Goal: Task Accomplishment & Management: Manage account settings

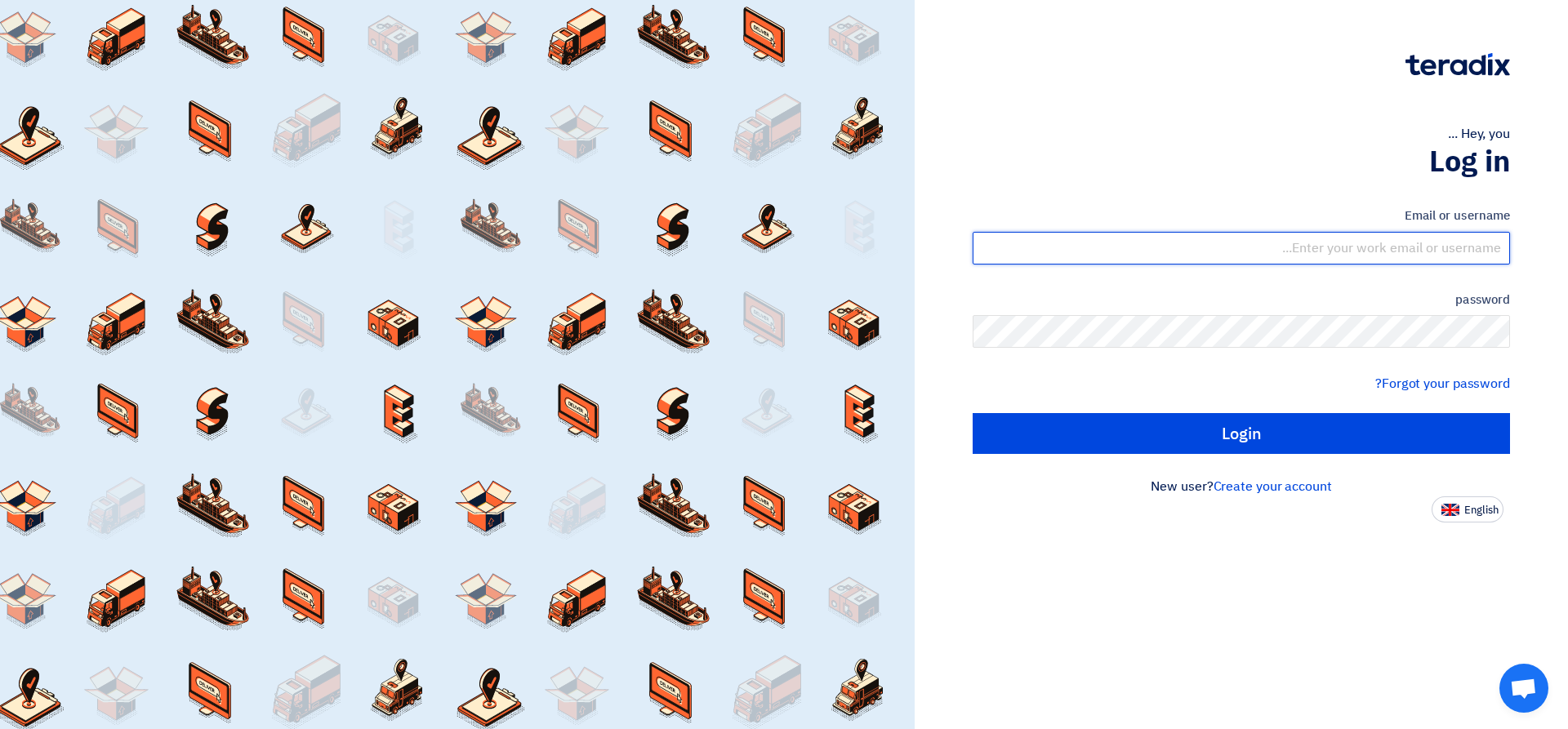
click at [1434, 251] on input "text" at bounding box center [1241, 248] width 538 height 33
type input "[EMAIL_ADDRESS][DOMAIN_NAME]"
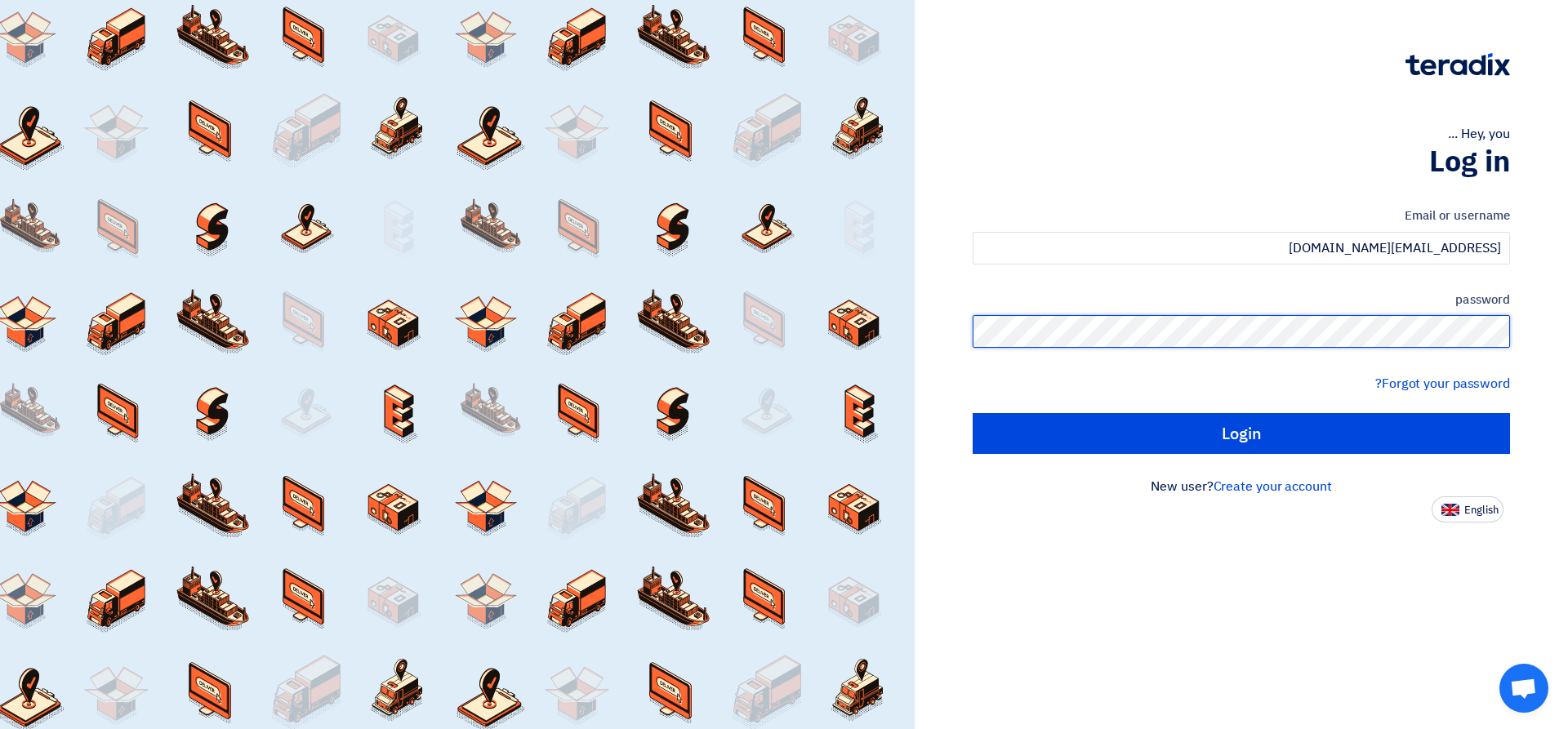
click at [972, 413] on input "Login" at bounding box center [1241, 434] width 538 height 41
type input "Sign in"
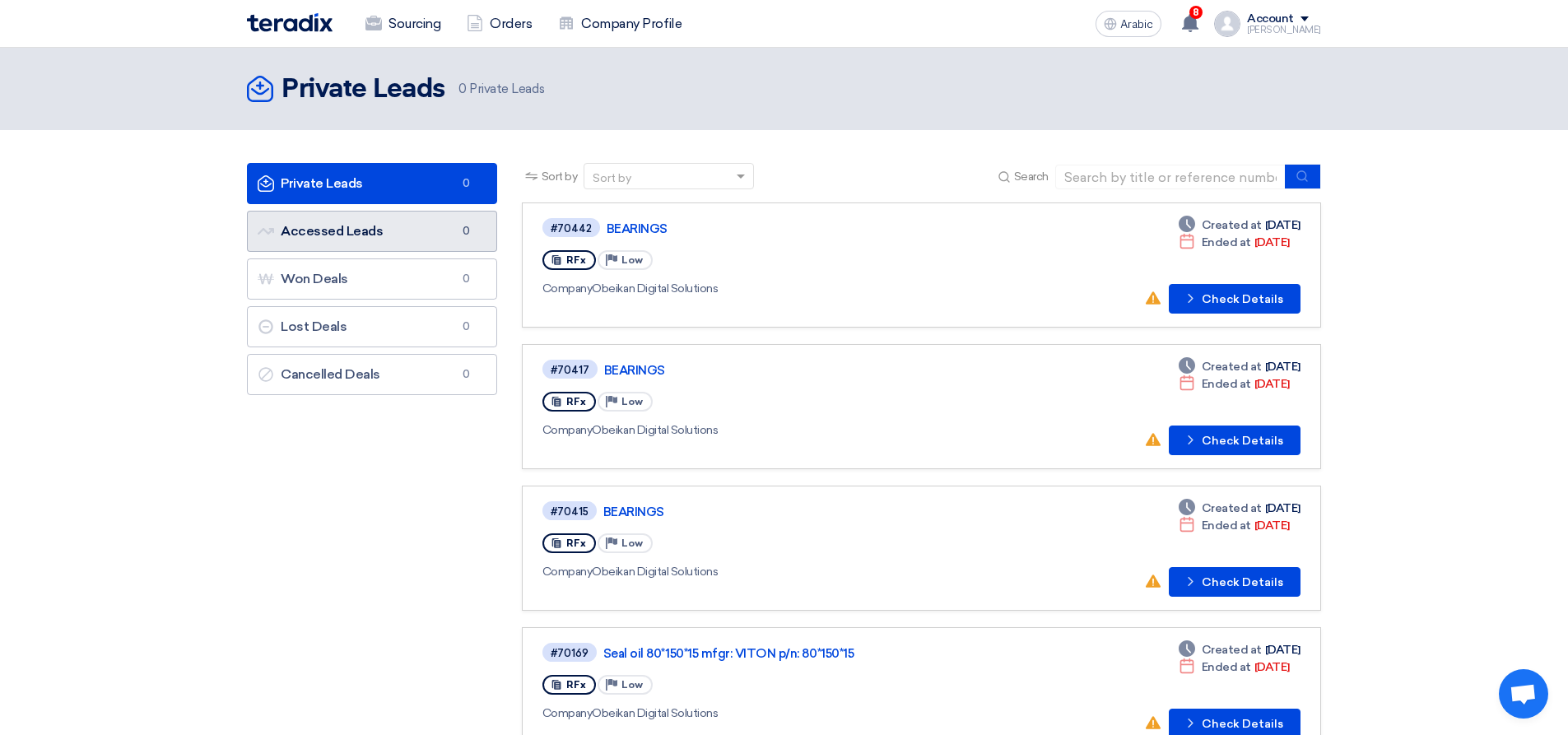
click at [392, 236] on link "Accessed Leads Accessed Leads 0" at bounding box center [372, 231] width 250 height 41
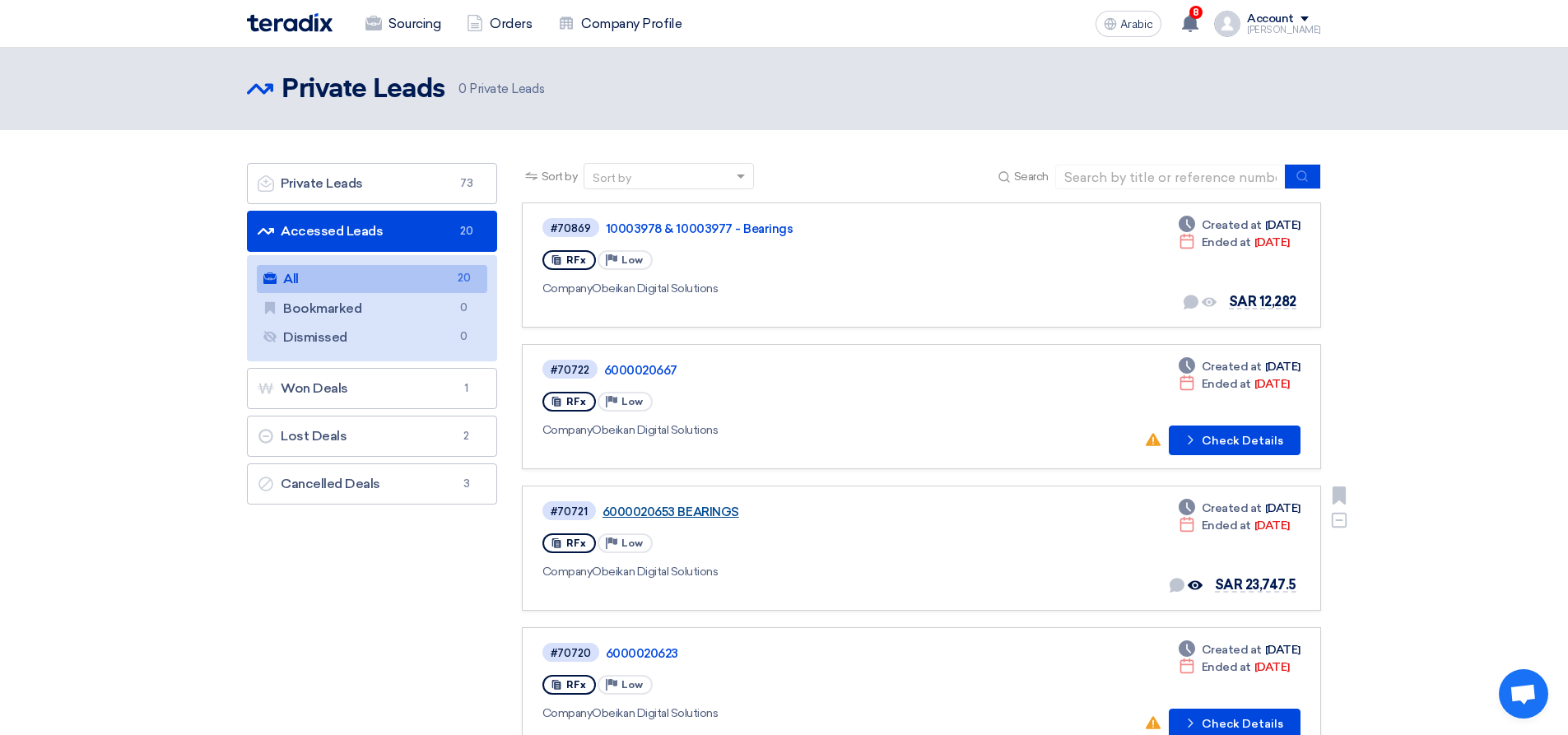
click at [723, 512] on font "6000020653 BEARINGS" at bounding box center [670, 512] width 136 height 15
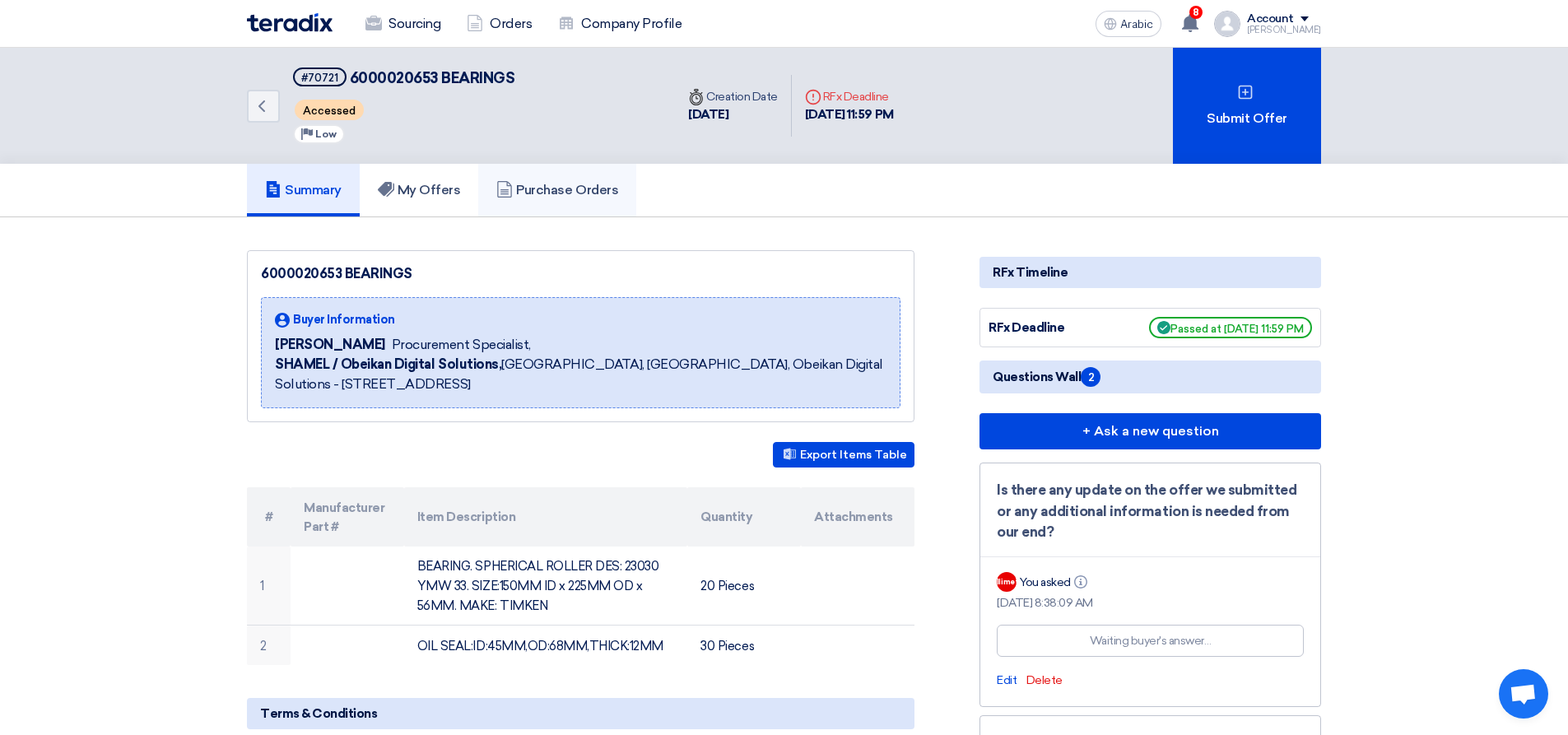
click at [584, 192] on font "Purchase Orders" at bounding box center [567, 190] width 102 height 16
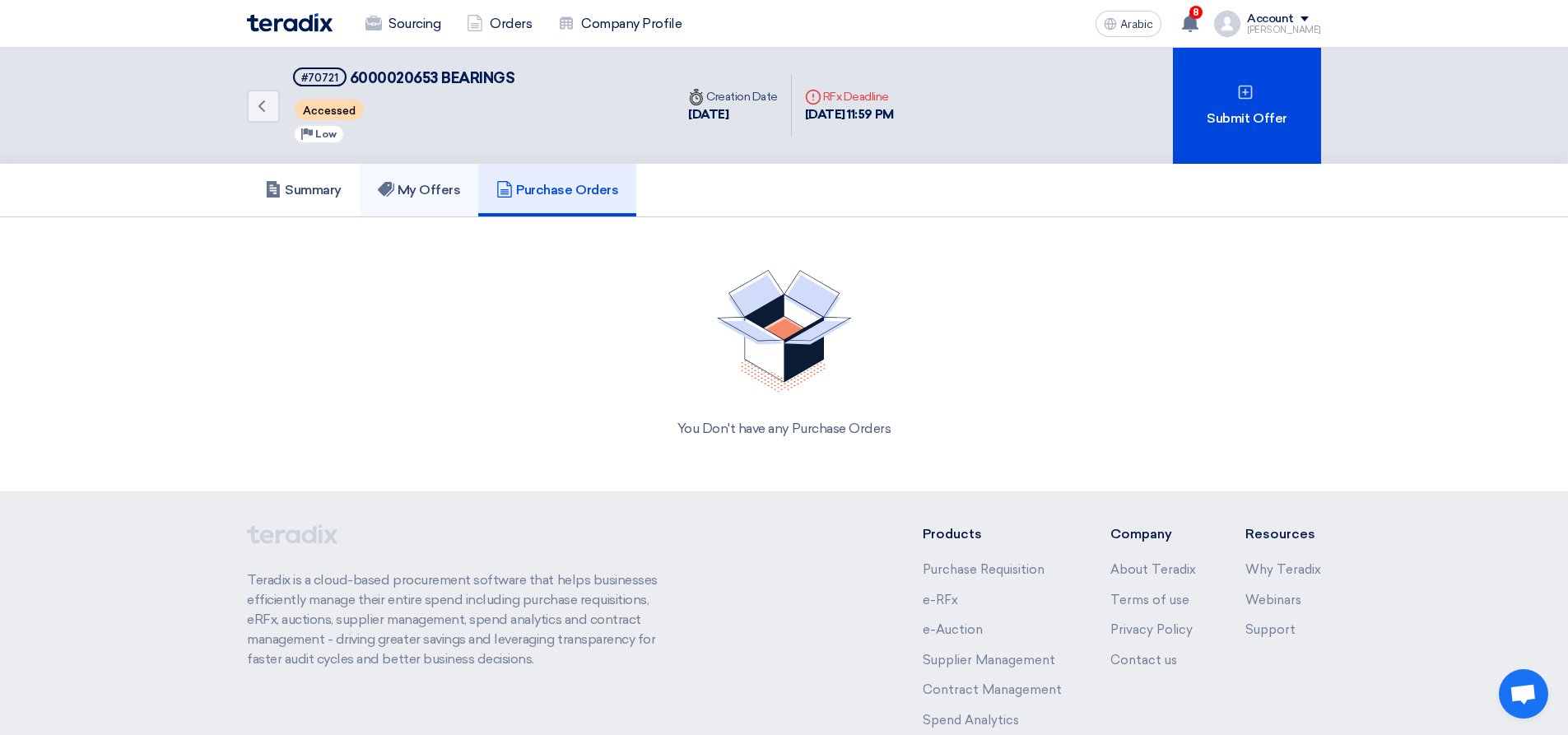
click at [434, 196] on font "My Offers" at bounding box center [429, 190] width 63 height 16
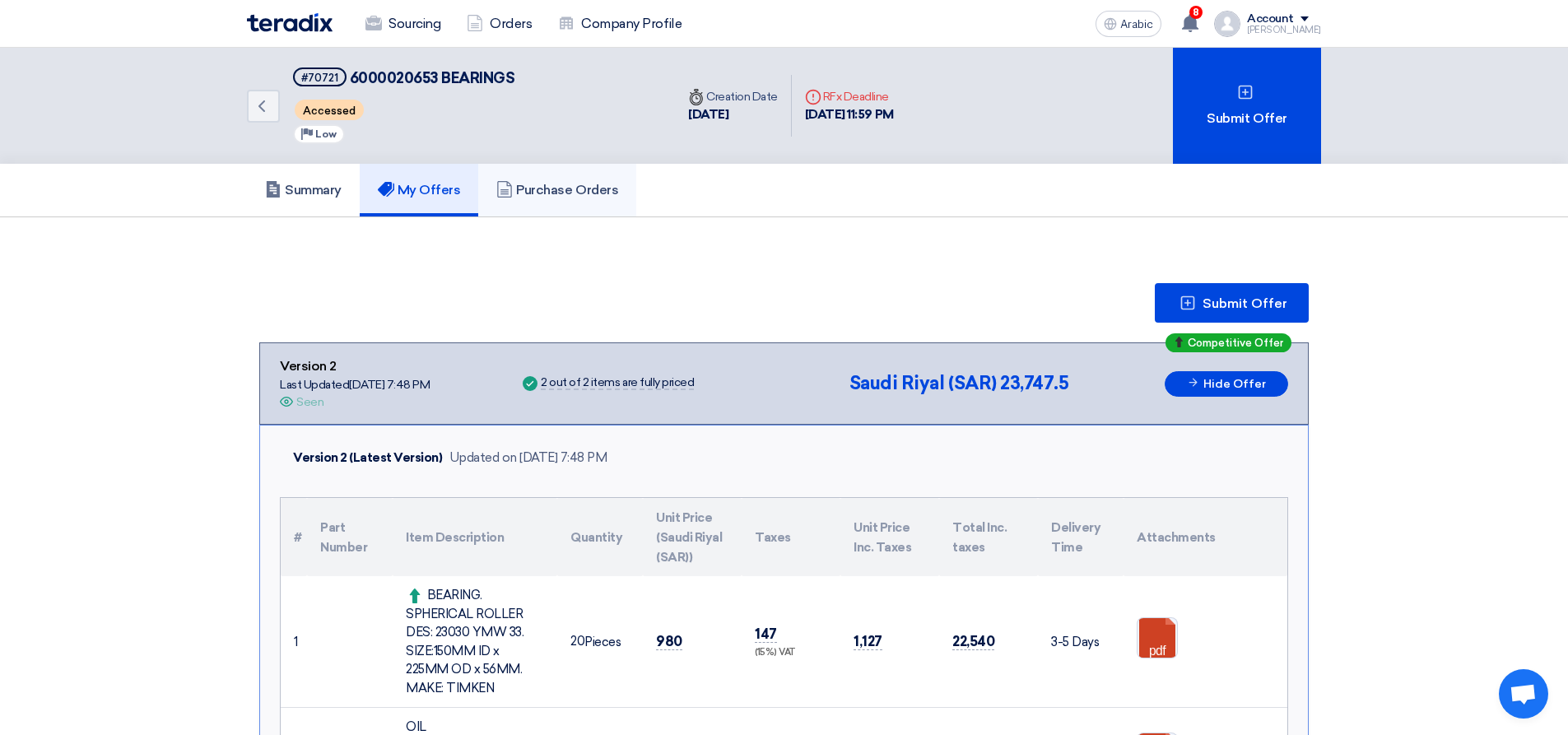
click at [586, 192] on font "Purchase Orders" at bounding box center [567, 190] width 102 height 16
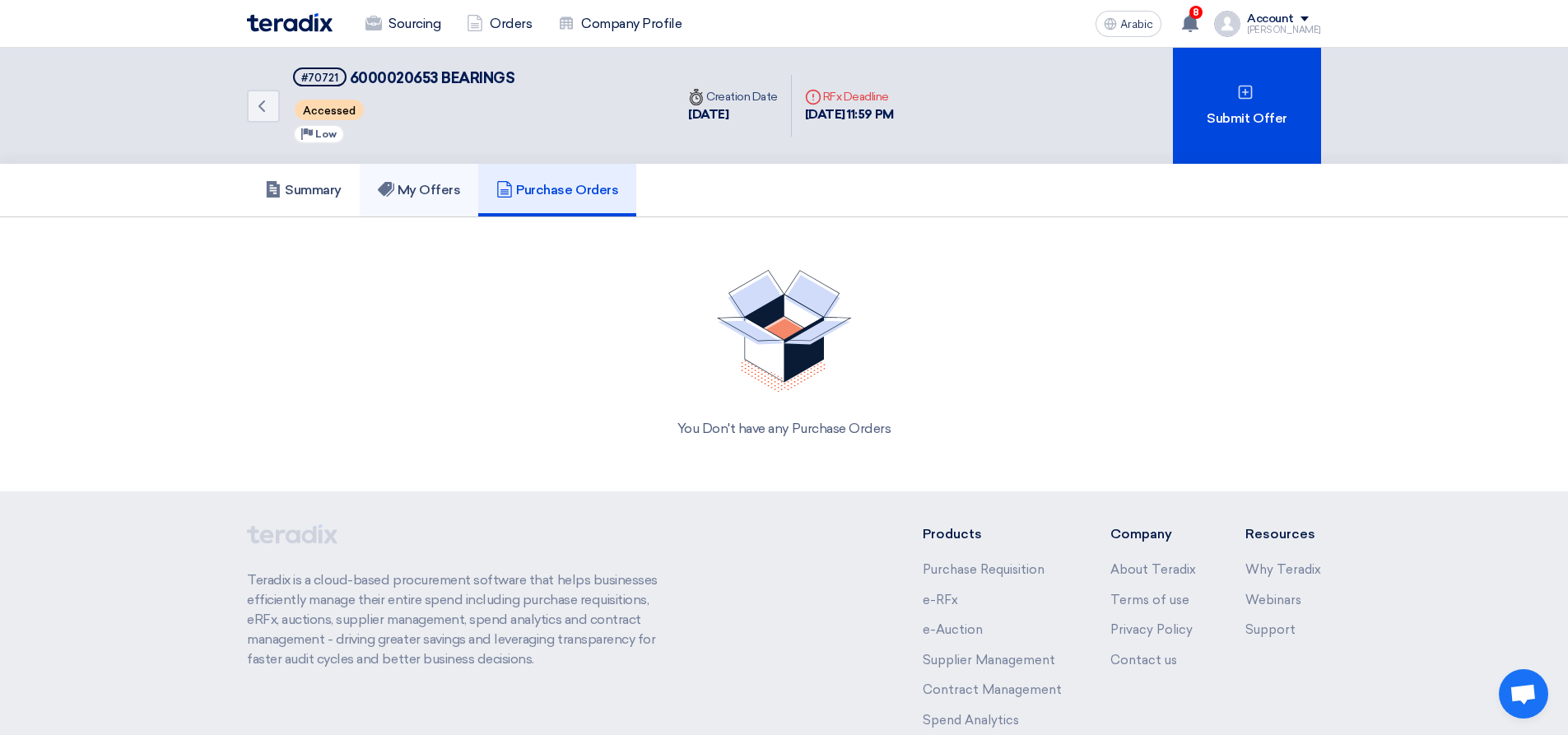
click at [448, 193] on font "My Offers" at bounding box center [429, 190] width 63 height 16
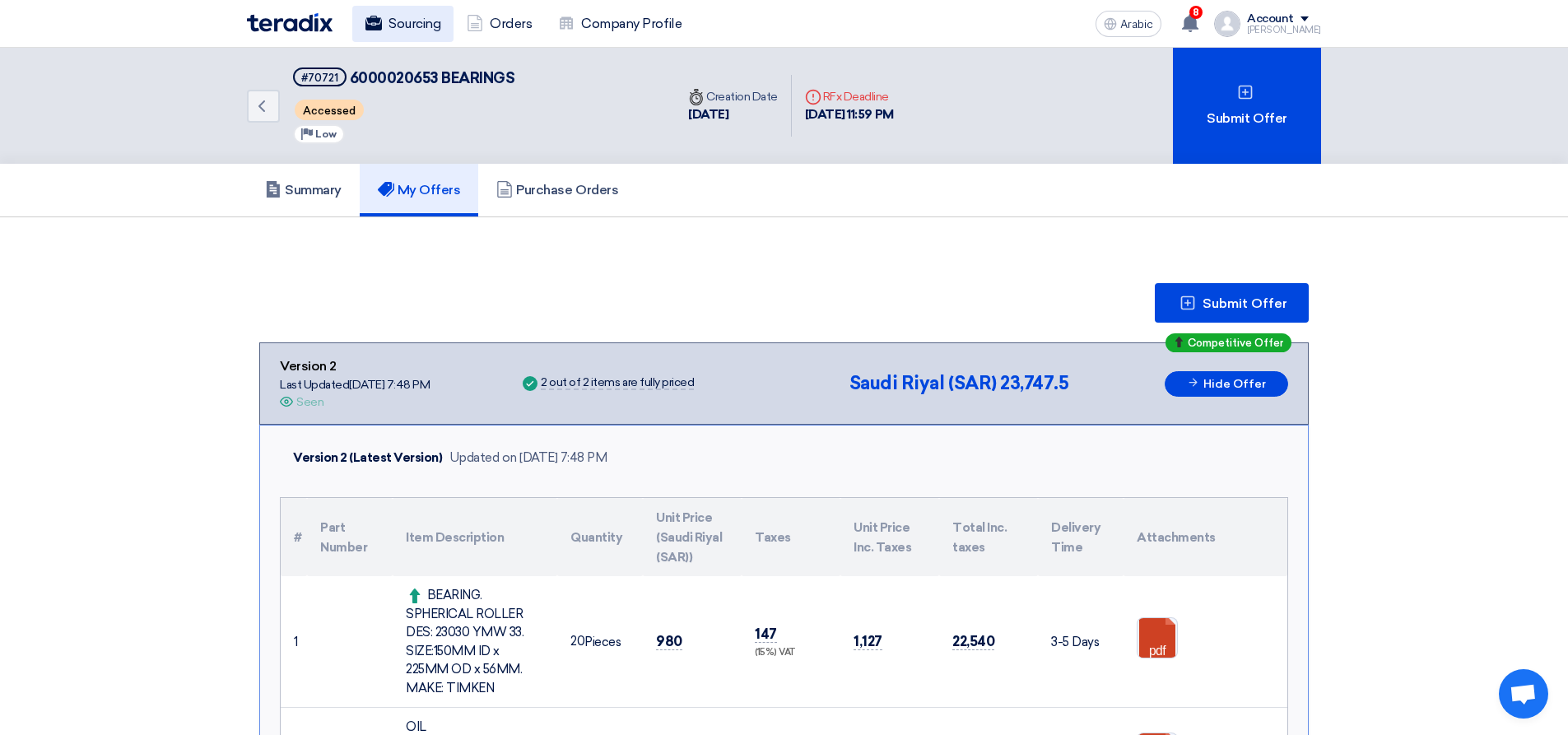
click at [428, 28] on font "Sourcing" at bounding box center [414, 23] width 52 height 16
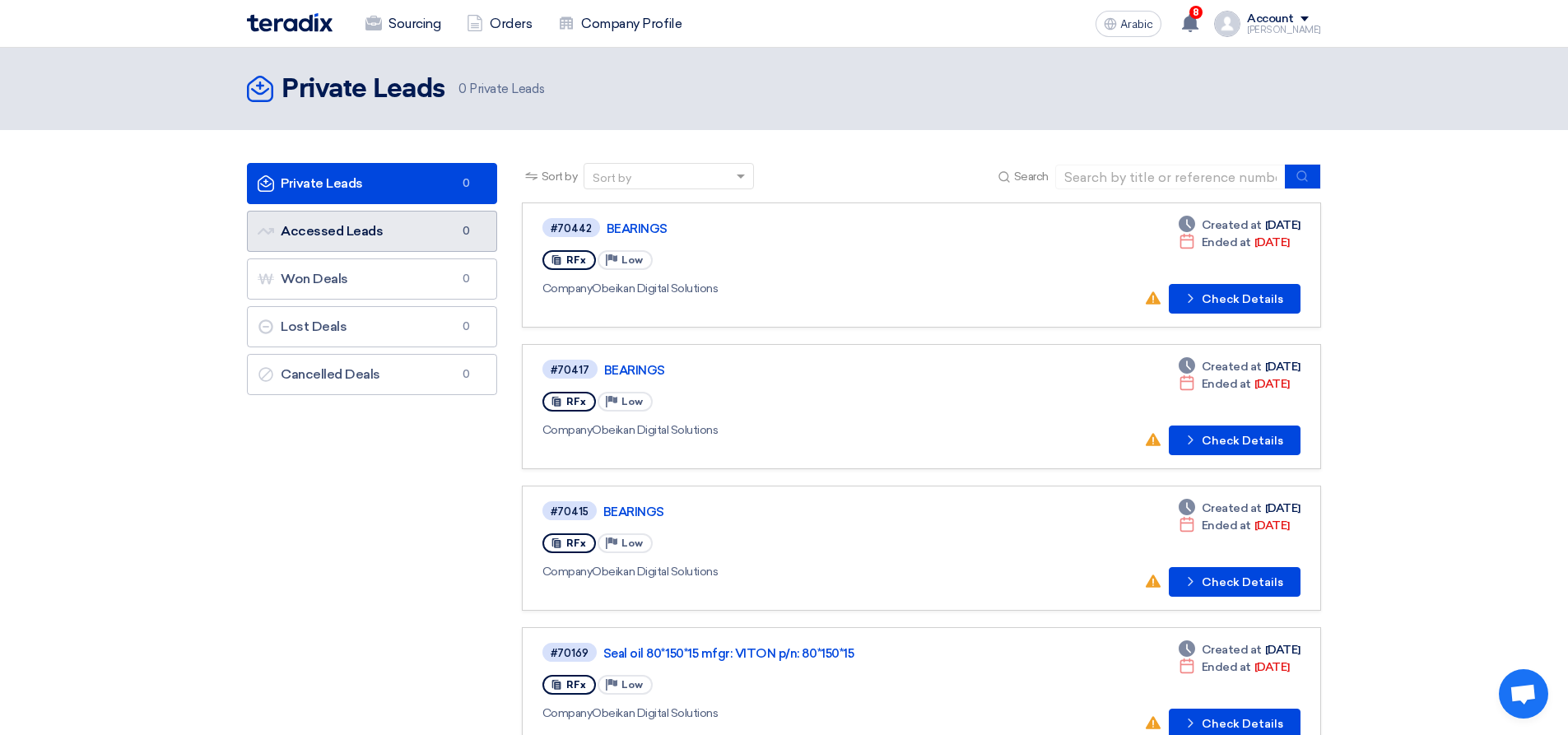
click at [424, 228] on link "Accessed Leads Accessed Leads 0" at bounding box center [372, 231] width 250 height 41
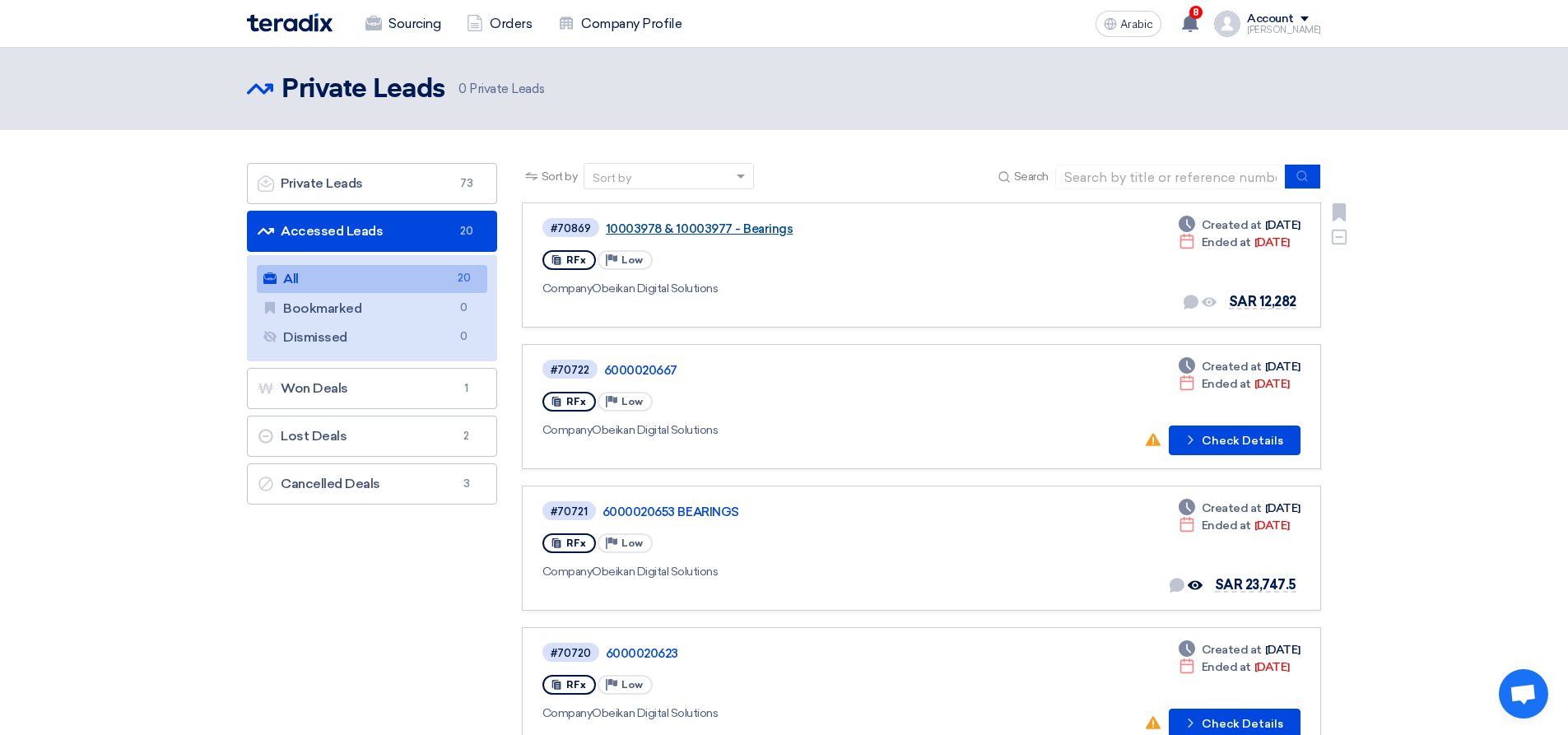
click at [767, 233] on font "10003978 & 10003977 - Bearings" at bounding box center [699, 229] width 188 height 15
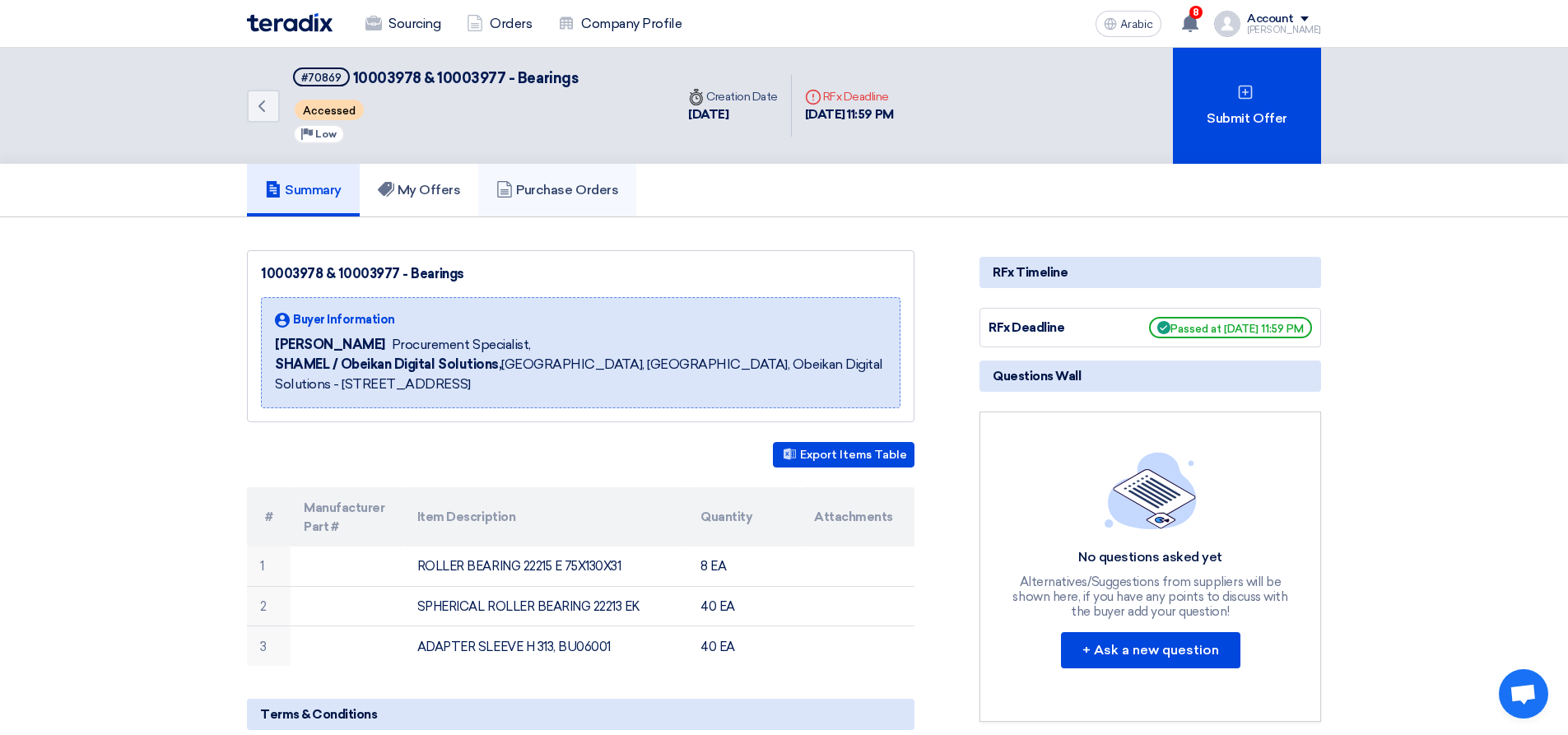
click at [598, 189] on font "Purchase Orders" at bounding box center [567, 190] width 102 height 16
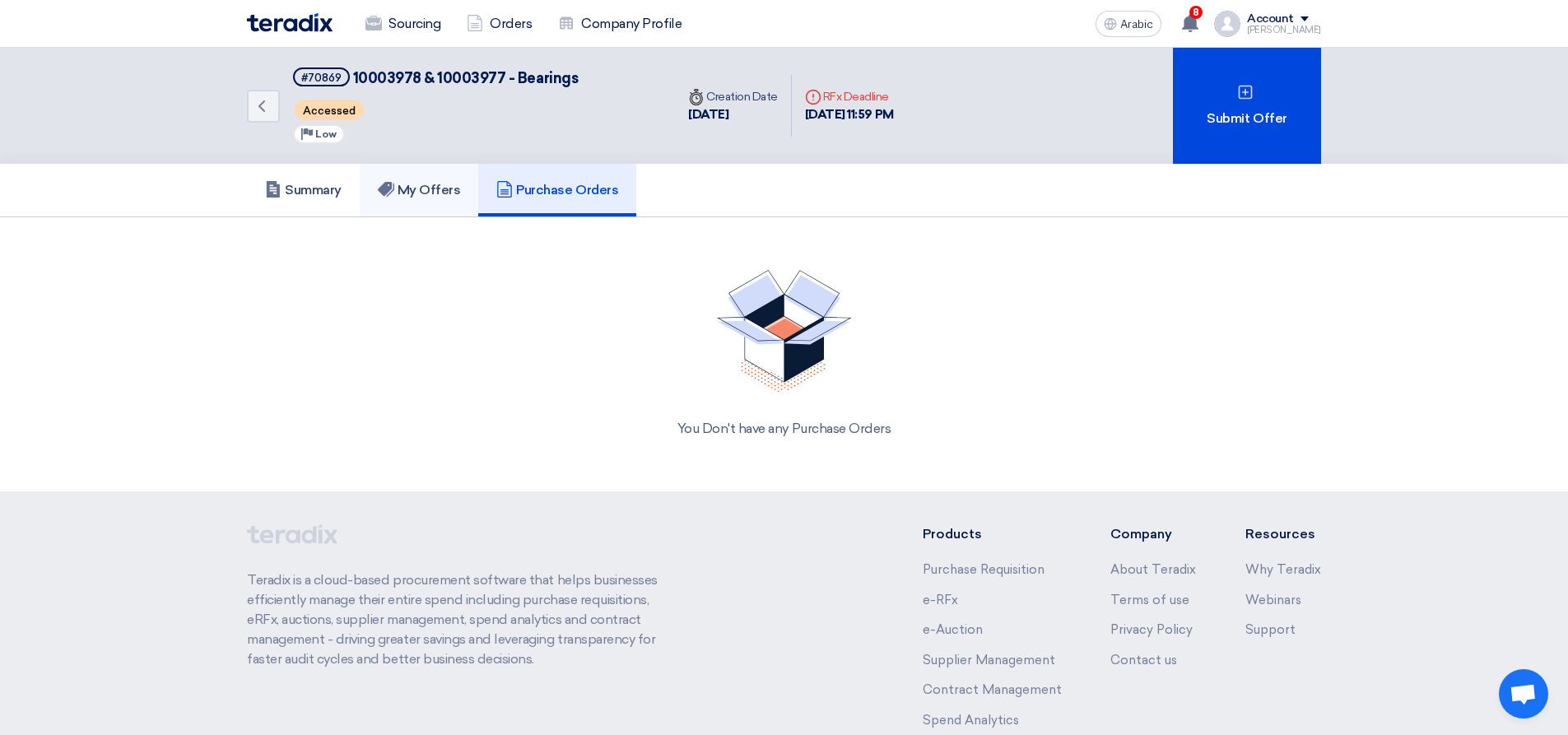
click at [426, 190] on font "My Offers" at bounding box center [429, 190] width 63 height 16
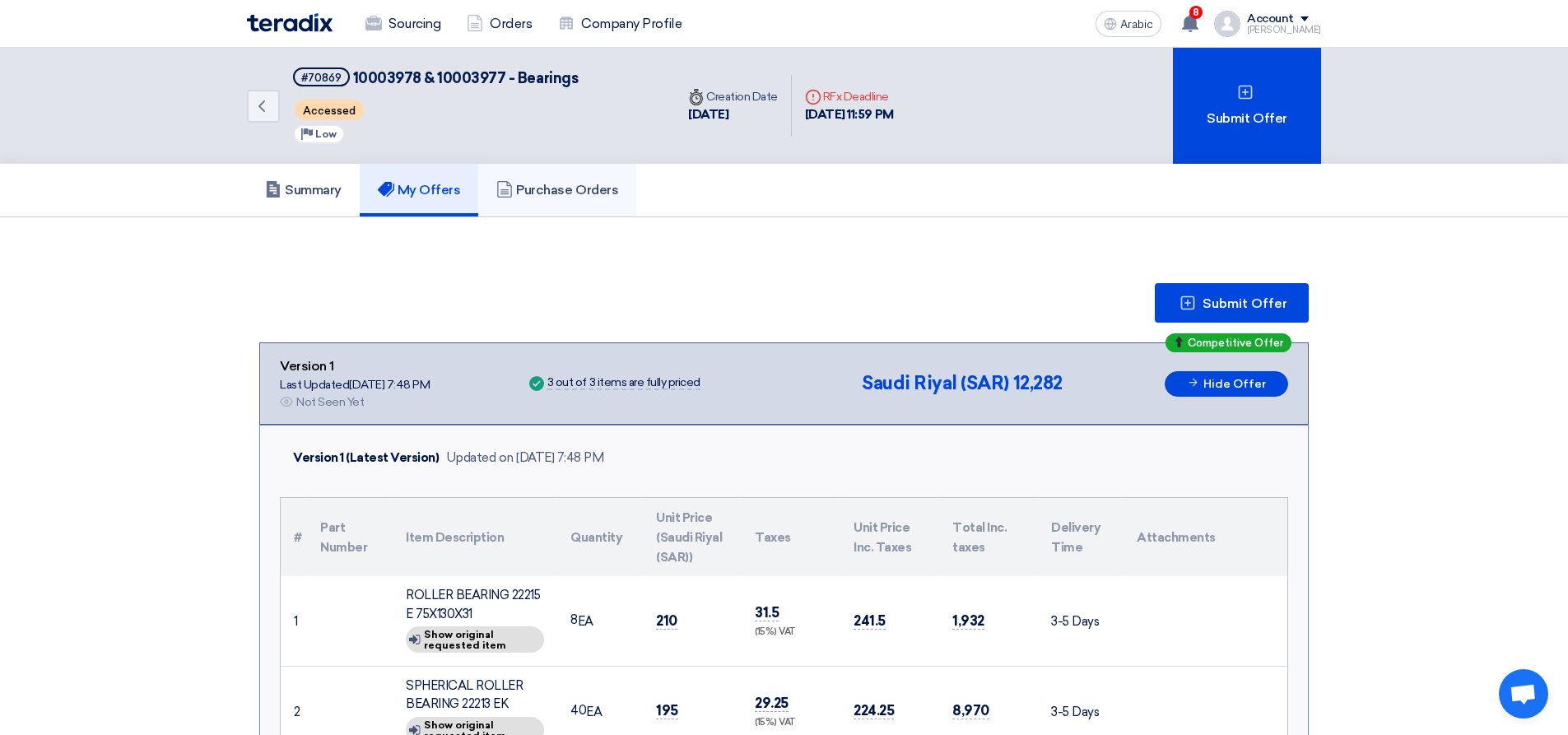
click at [574, 192] on font "Purchase Orders" at bounding box center [567, 190] width 102 height 16
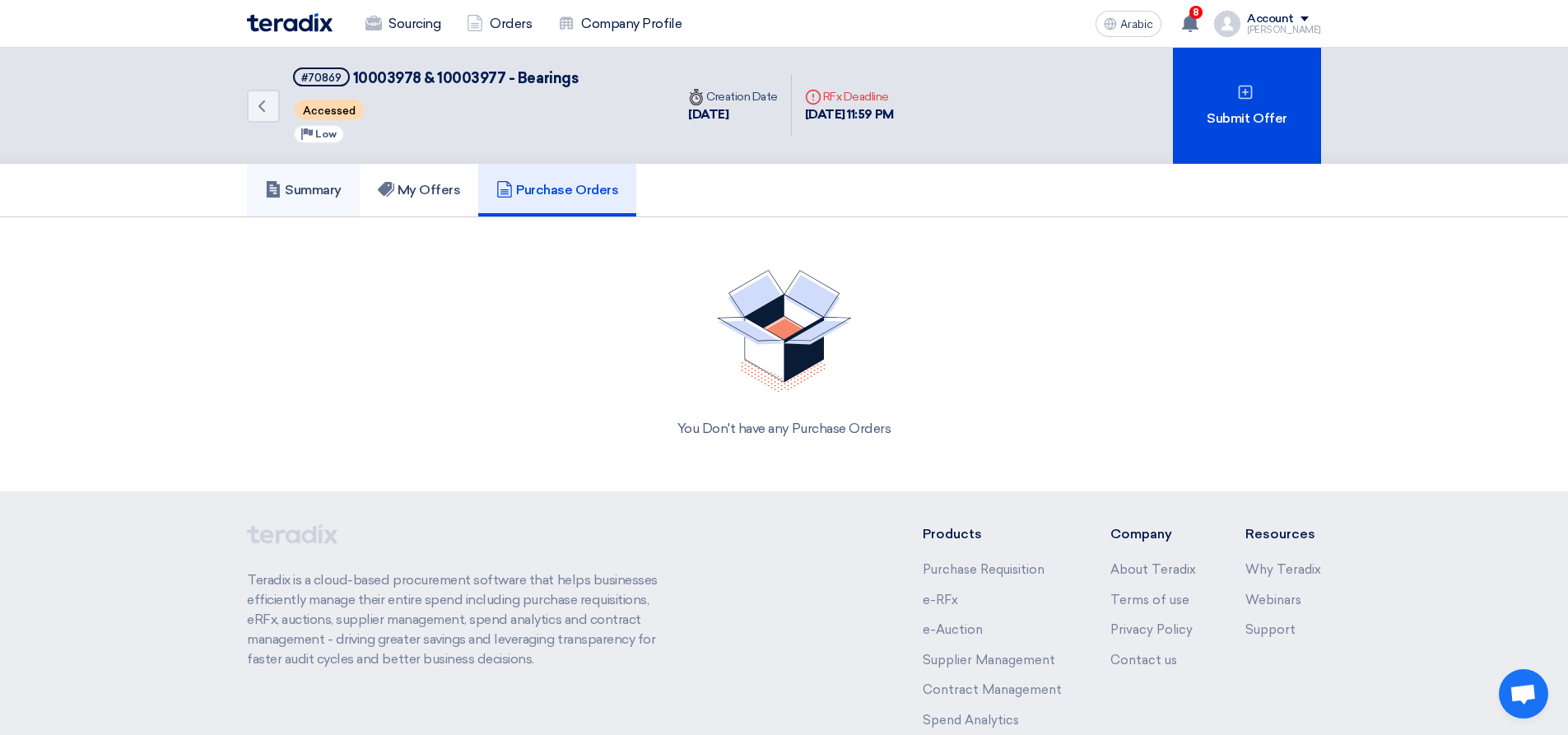
click at [307, 189] on font "Summary" at bounding box center [313, 190] width 57 height 16
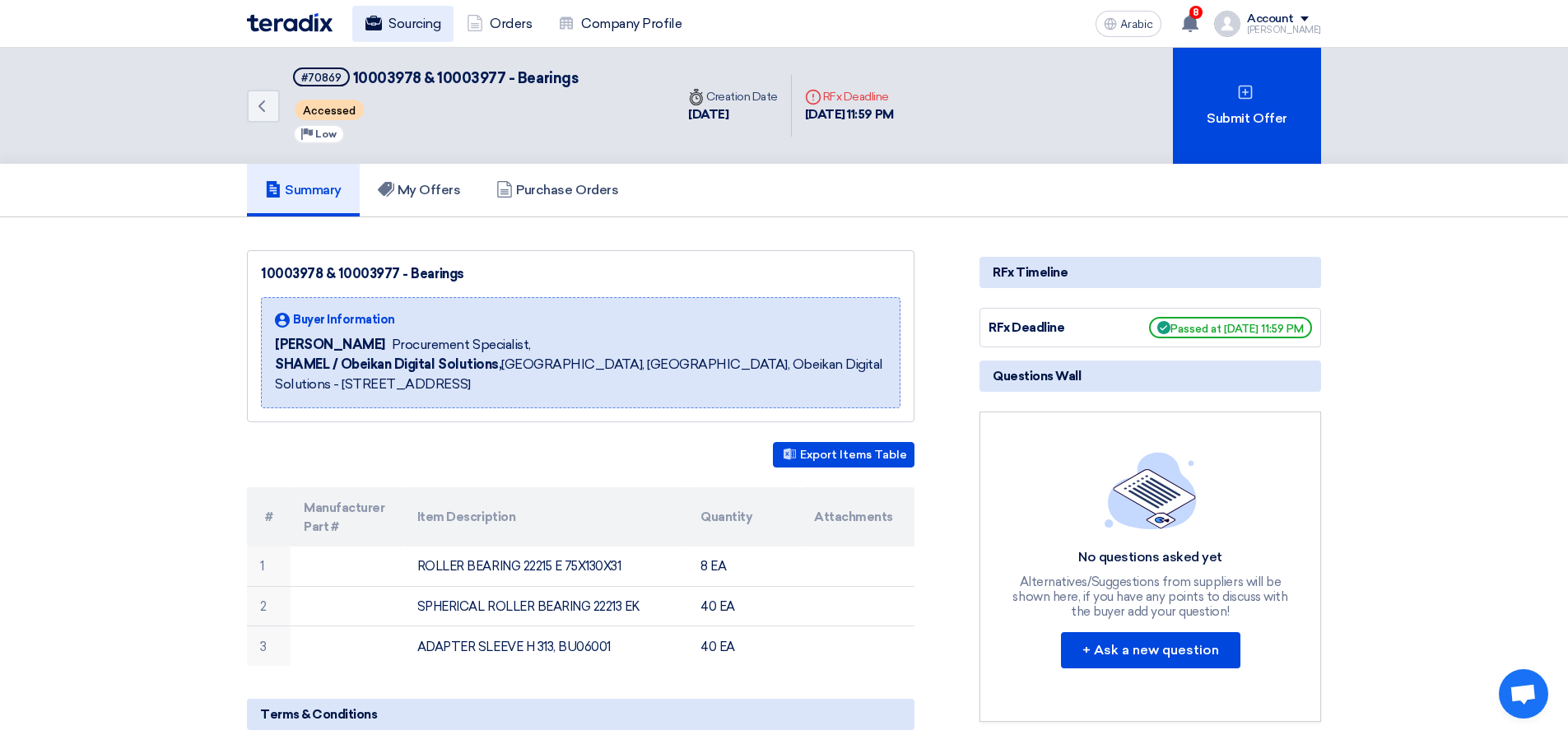
click at [425, 26] on font "Sourcing" at bounding box center [414, 23] width 52 height 16
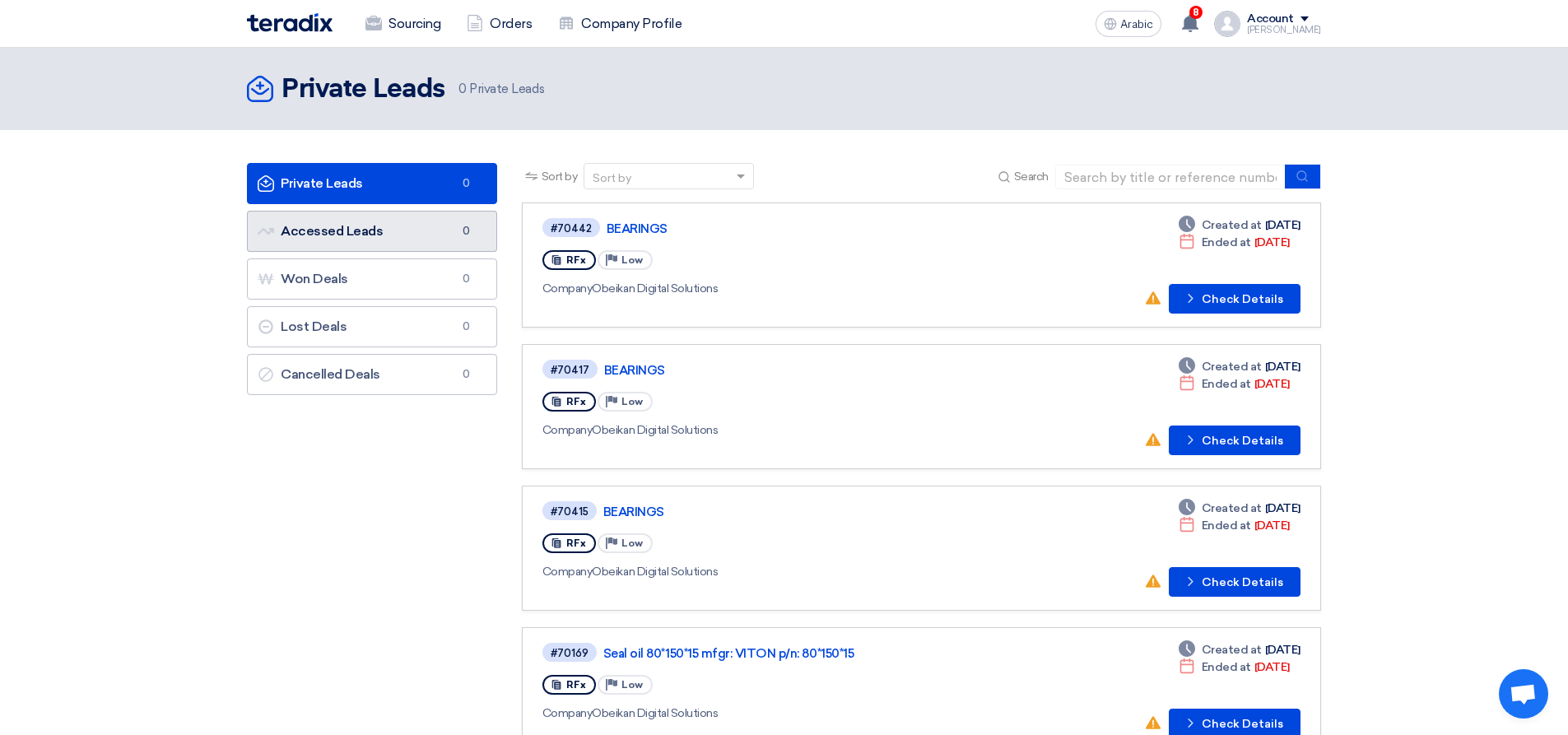
click at [412, 236] on link "Accessed Leads Accessed Leads 0" at bounding box center [372, 231] width 250 height 41
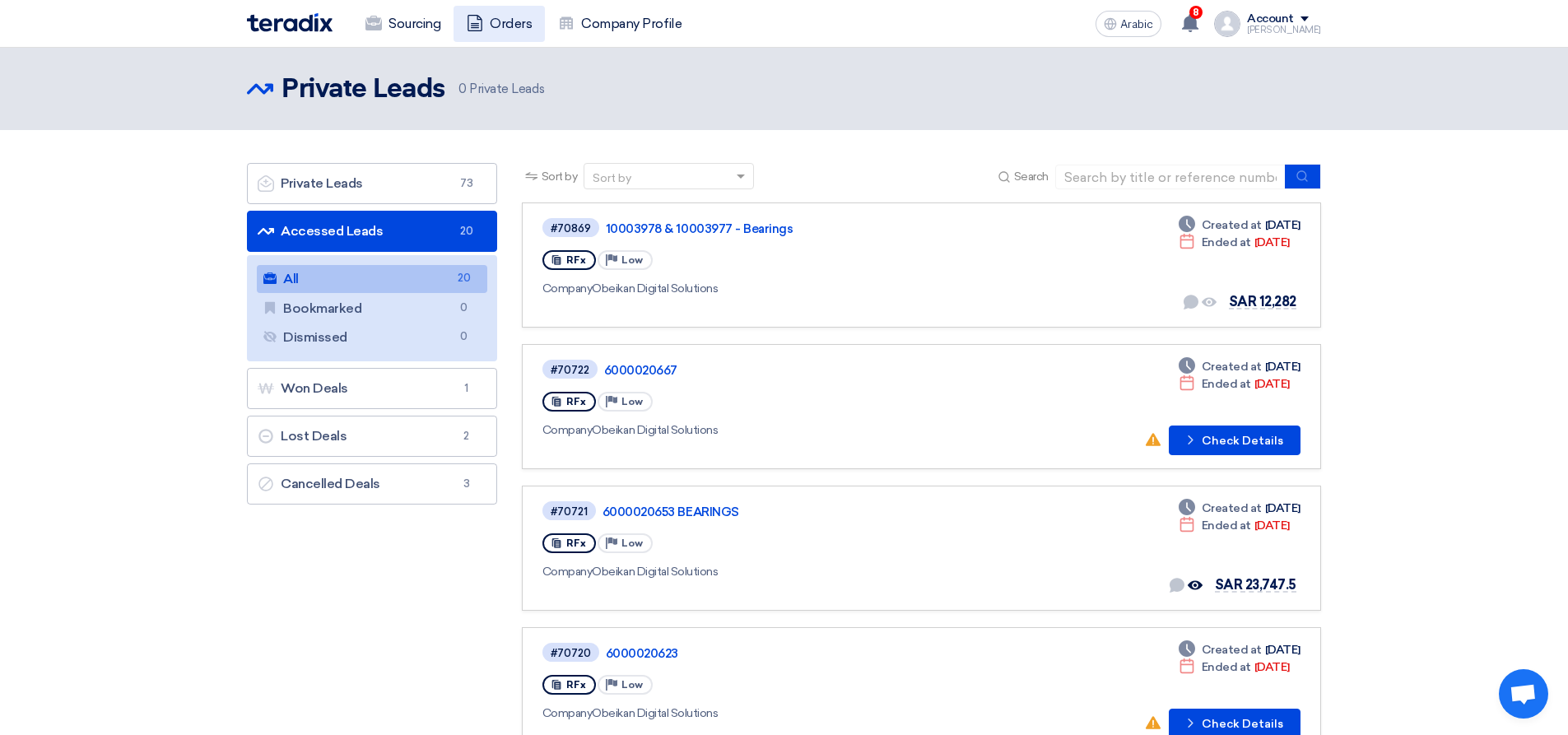
click at [500, 33] on font "Orders" at bounding box center [511, 23] width 42 height 20
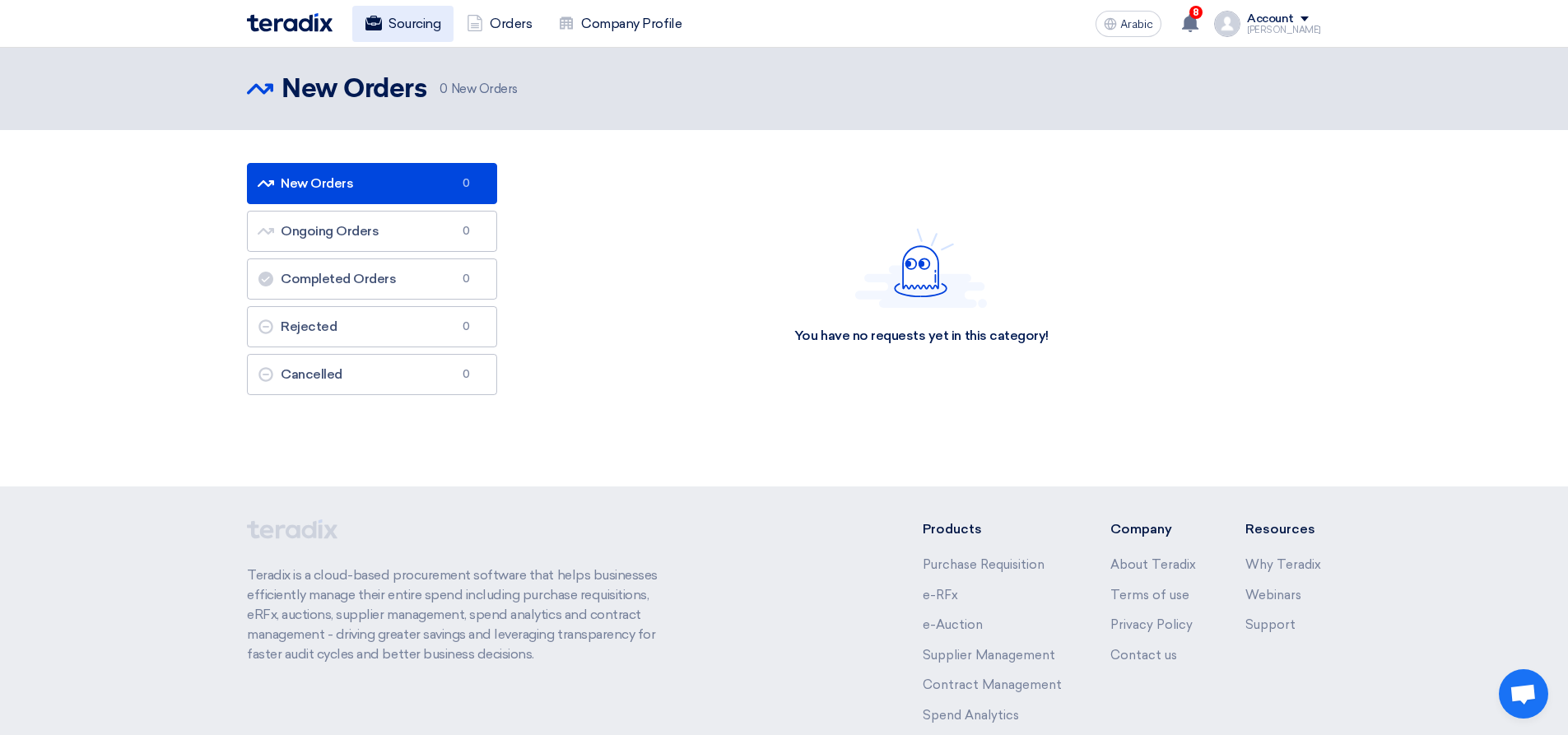
click at [431, 28] on font "Sourcing" at bounding box center [414, 23] width 52 height 16
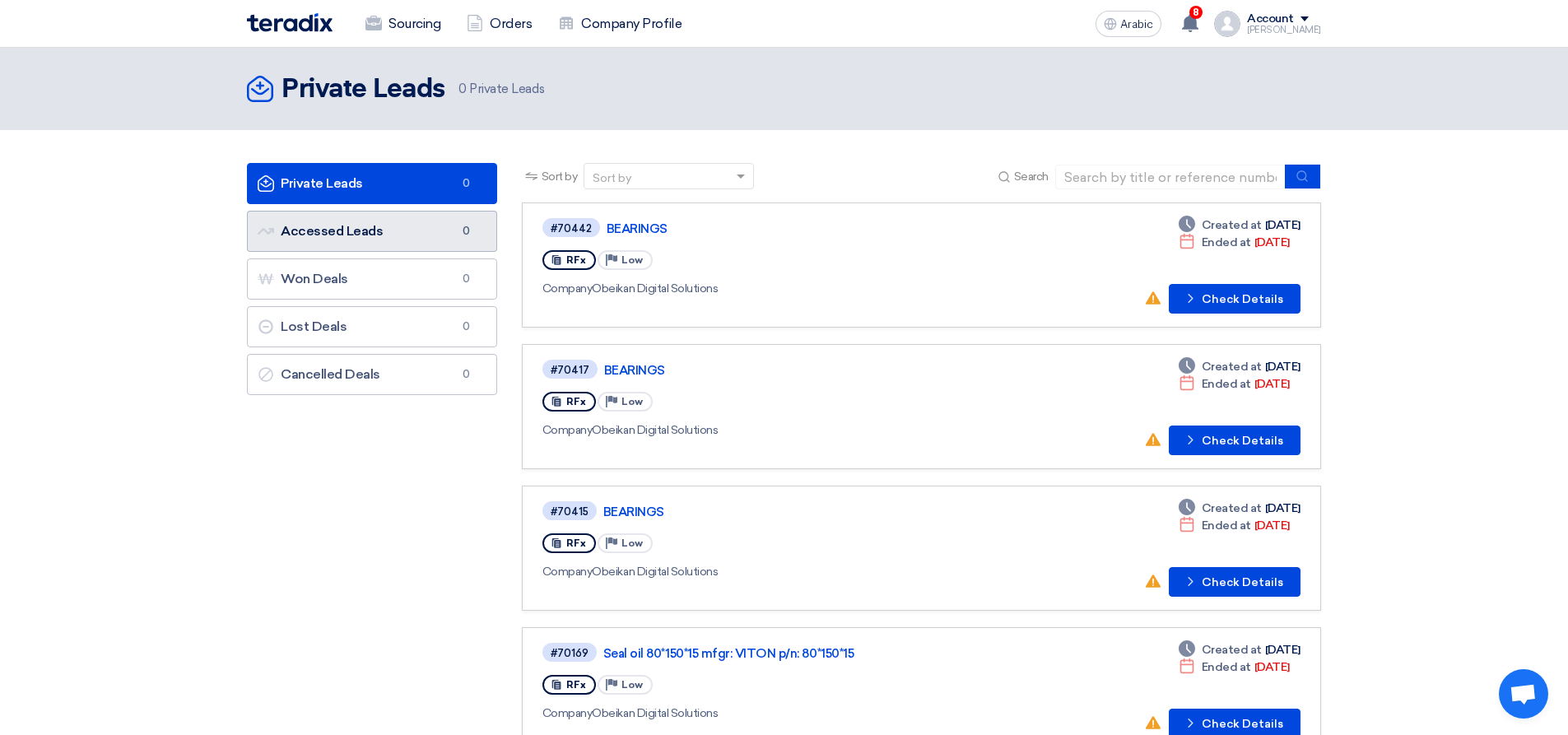
click at [398, 230] on link "Accessed Leads Accessed Leads 0" at bounding box center [372, 231] width 250 height 41
